Goal: Information Seeking & Learning: Find specific fact

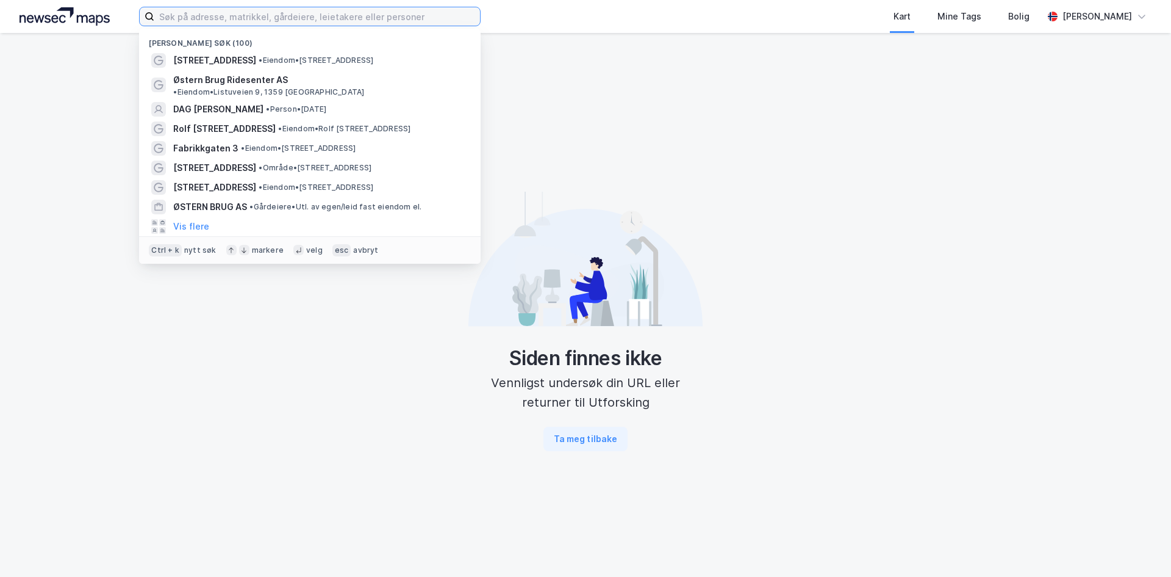
click at [195, 23] on input at bounding box center [317, 16] width 326 height 18
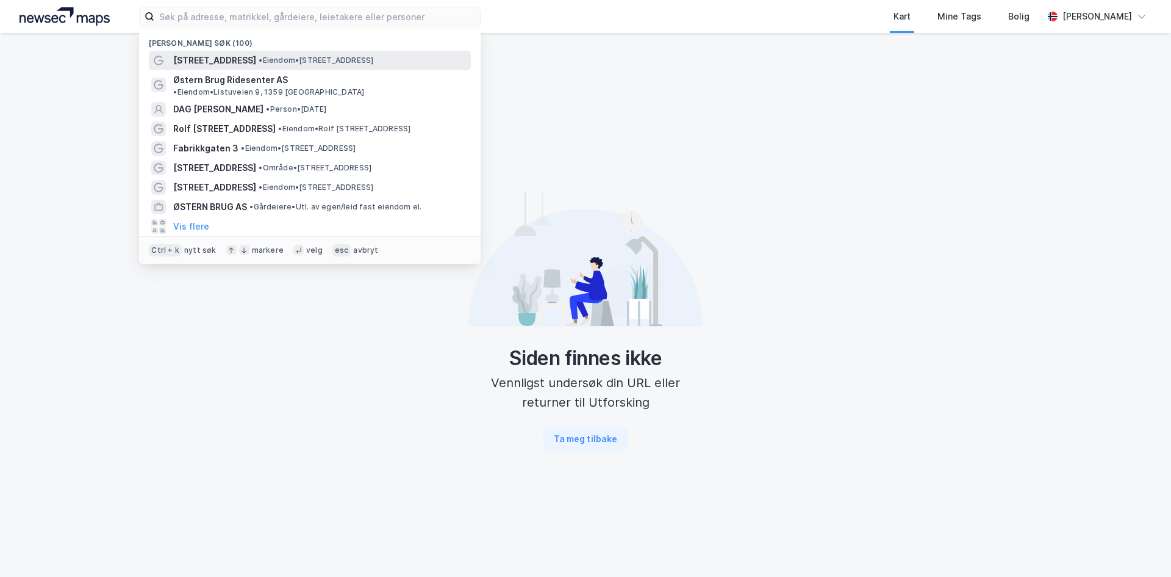
click at [210, 56] on span "[STREET_ADDRESS]" at bounding box center [214, 60] width 83 height 15
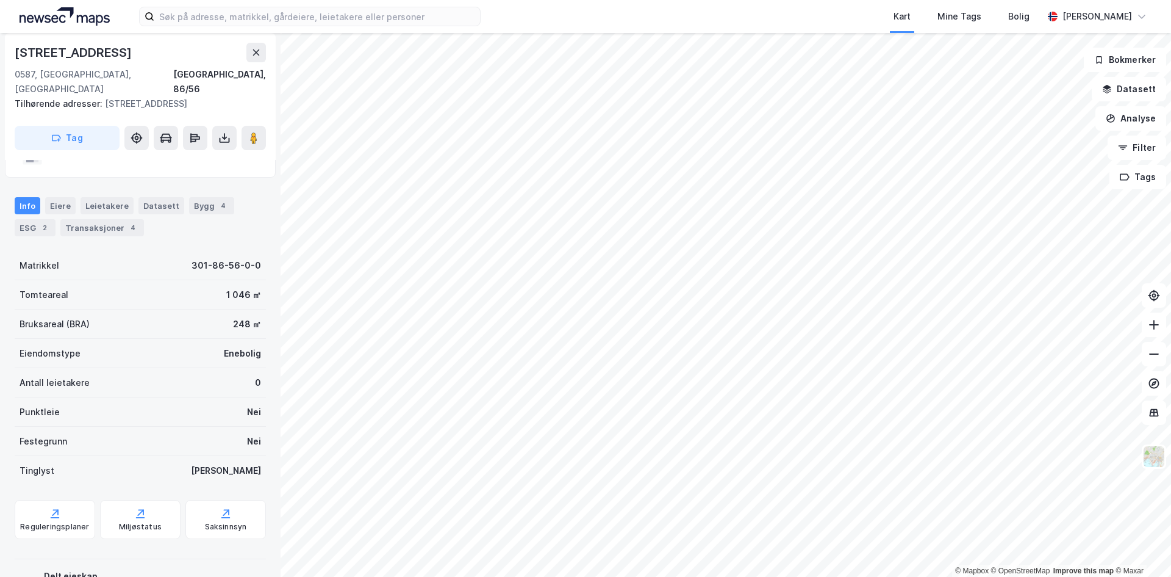
scroll to position [139, 0]
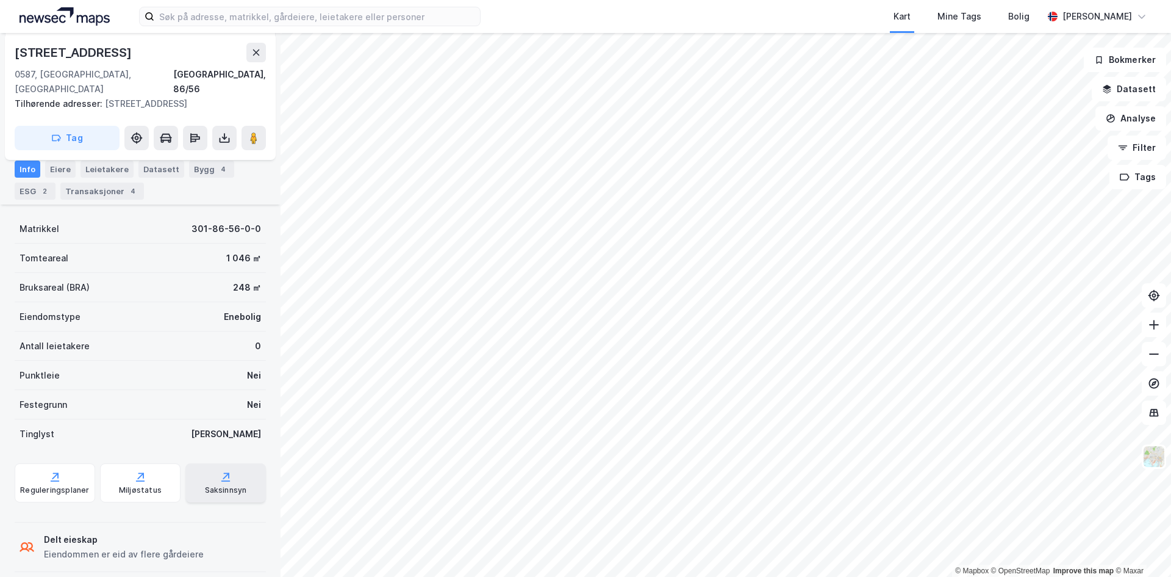
click at [226, 485] on div "Saksinnsyn" at bounding box center [226, 490] width 42 height 10
